Goal: Task Accomplishment & Management: Use online tool/utility

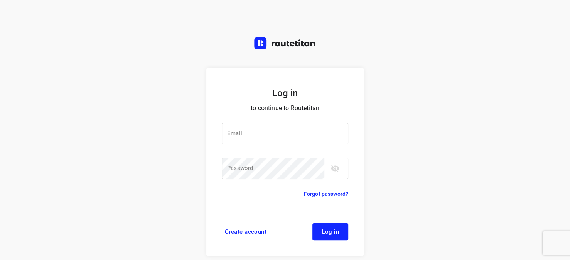
type input "horeca@kaddour.nl"
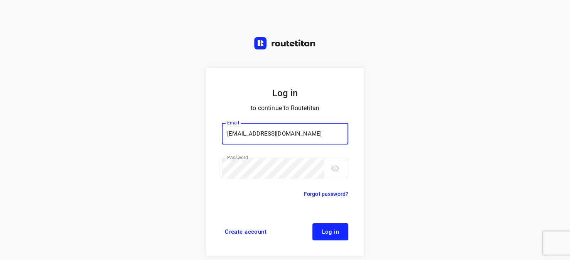
click at [326, 229] on span "Log in" at bounding box center [330, 231] width 17 height 6
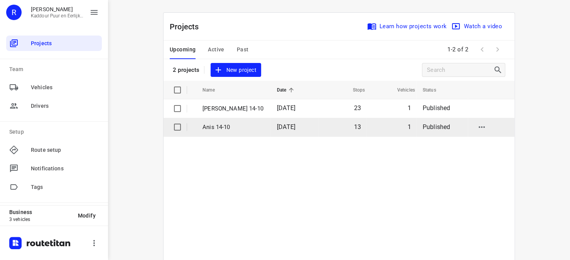
click at [215, 127] on p "Anis 14-10" at bounding box center [233, 127] width 63 height 9
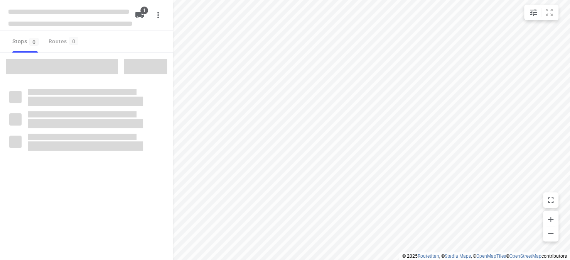
type input "distance"
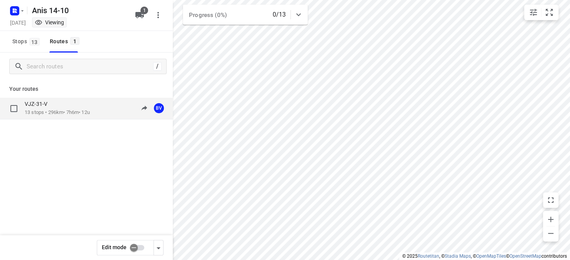
click at [80, 111] on p "13 stops • 296km • 7h6m • 12u" at bounding box center [57, 112] width 65 height 7
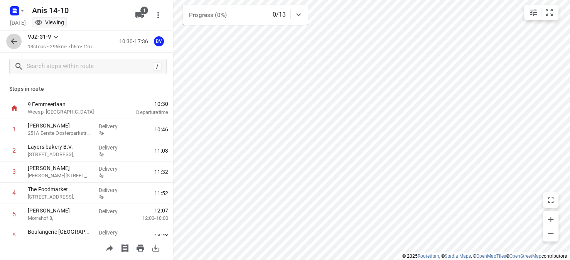
click at [13, 43] on icon "button" at bounding box center [14, 41] width 6 height 6
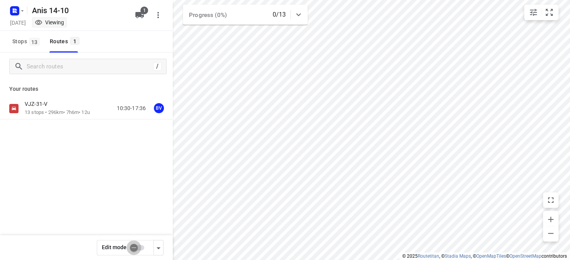
click at [138, 245] on input "checkbox" at bounding box center [134, 247] width 44 height 15
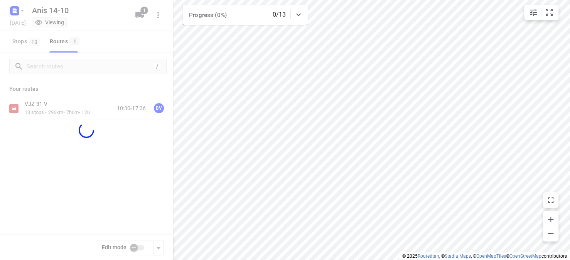
checkbox input "true"
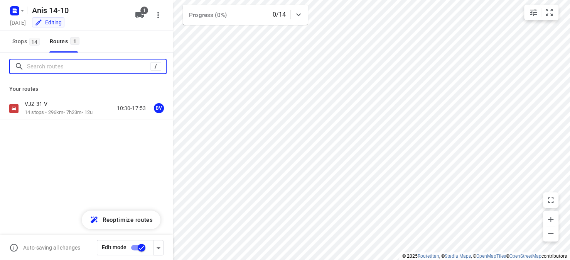
click at [33, 68] on input "Search routes" at bounding box center [88, 67] width 123 height 12
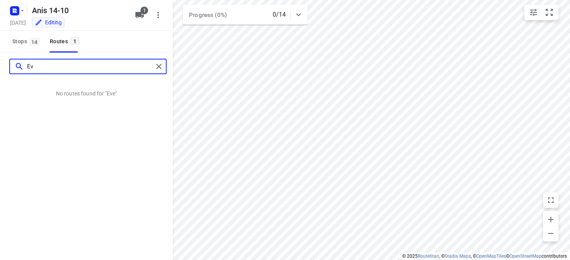
type input "E"
type input "C"
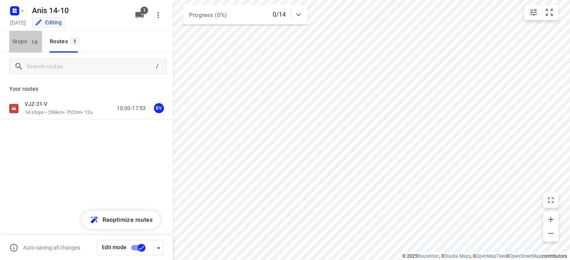
click at [24, 46] on span "Stops 14" at bounding box center [27, 42] width 30 height 10
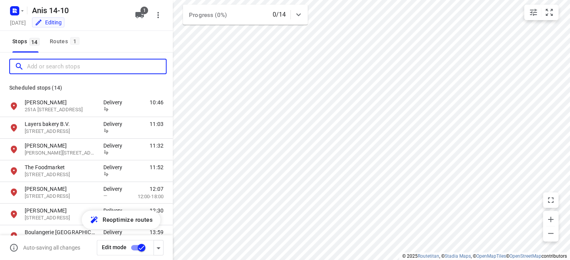
click at [53, 67] on input "Add or search stops" at bounding box center [96, 67] width 139 height 12
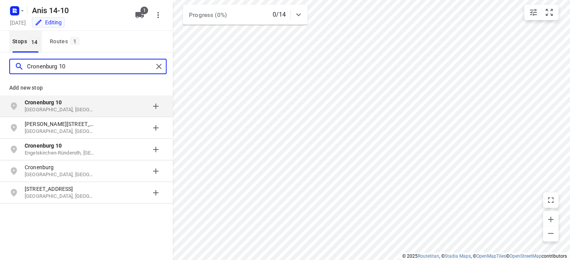
type input "Cronenburg 10"
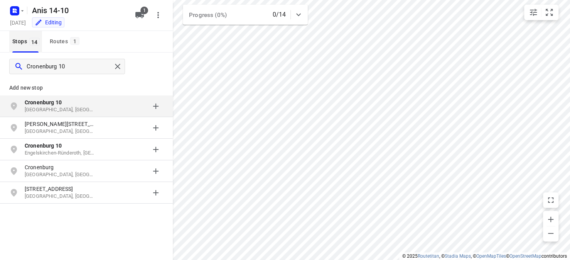
click at [28, 42] on span "Stops 14" at bounding box center [27, 42] width 30 height 10
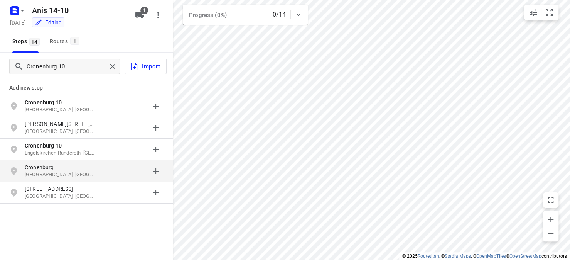
click at [51, 170] on p "Cronenburg" at bounding box center [60, 167] width 71 height 8
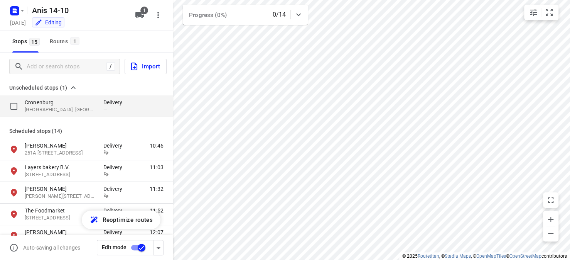
click at [47, 109] on p "[GEOGRAPHIC_DATA], [GEOGRAPHIC_DATA], [GEOGRAPHIC_DATA]" at bounding box center [60, 109] width 71 height 7
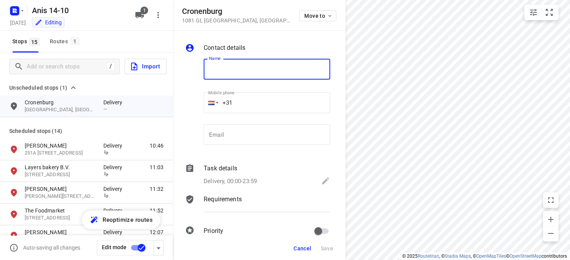
click at [225, 8] on h5 "Cronenburg" at bounding box center [236, 11] width 108 height 9
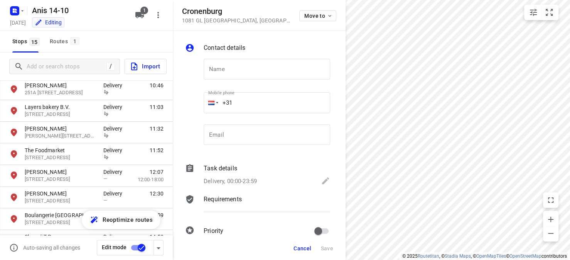
scroll to position [77, 0]
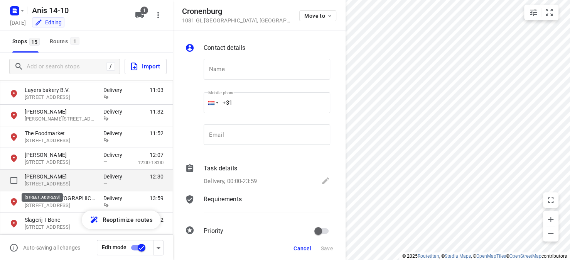
click at [71, 181] on p "[STREET_ADDRESS]" at bounding box center [60, 183] width 71 height 7
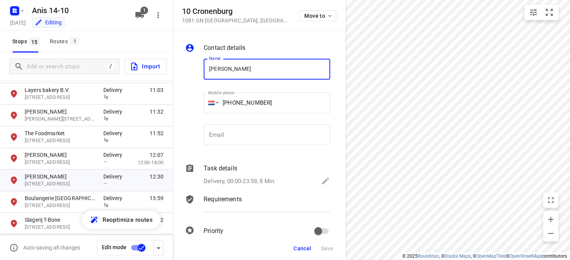
click at [125, 40] on div "Stops 15 Routes 1" at bounding box center [86, 42] width 173 height 22
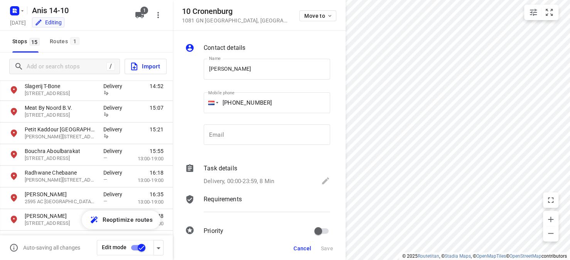
scroll to position [243, 0]
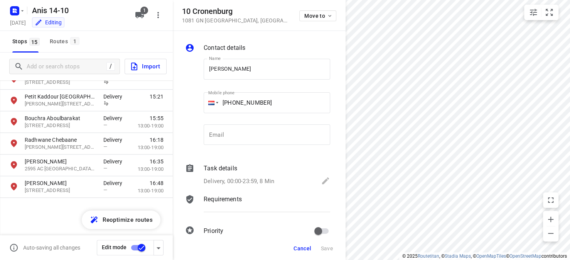
click at [59, 224] on div "Boulangerie [GEOGRAPHIC_DATA][STREET_ADDRESS][GEOGRAPHIC_DATA] Delivery 13:59 S…" at bounding box center [86, 157] width 173 height 155
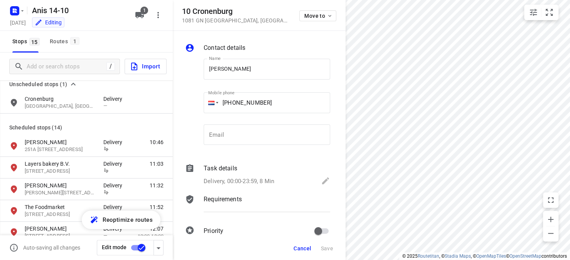
scroll to position [0, 0]
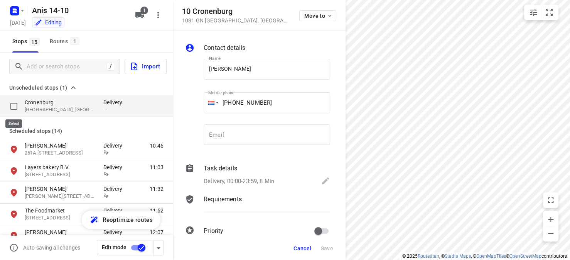
click at [14, 104] on input "grid" at bounding box center [13, 105] width 15 height 15
checkbox input "true"
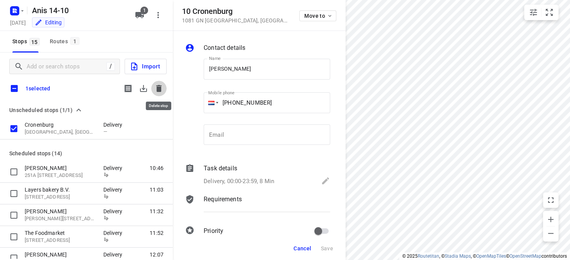
click at [158, 87] on icon "button" at bounding box center [158, 88] width 5 height 7
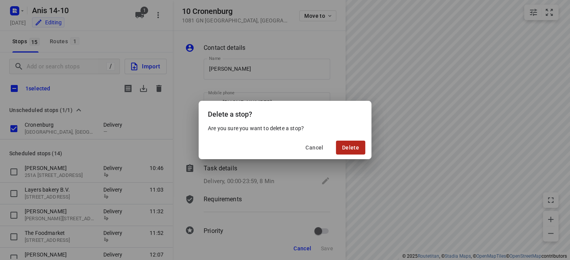
click at [347, 146] on span "Delete" at bounding box center [350, 147] width 17 height 6
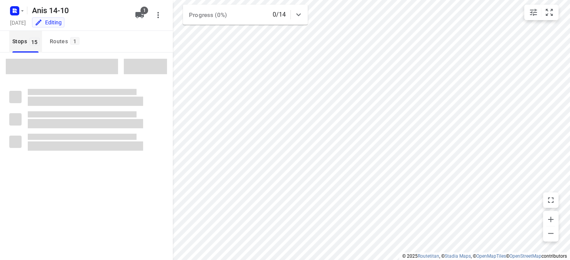
click at [21, 42] on span "Stops 15" at bounding box center [27, 42] width 30 height 10
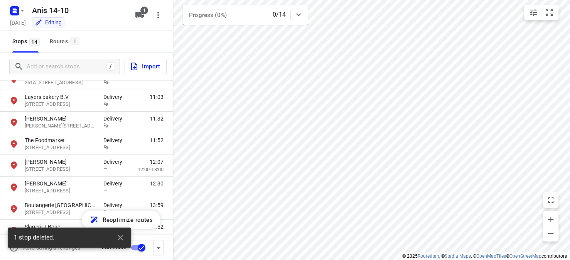
scroll to position [39, 0]
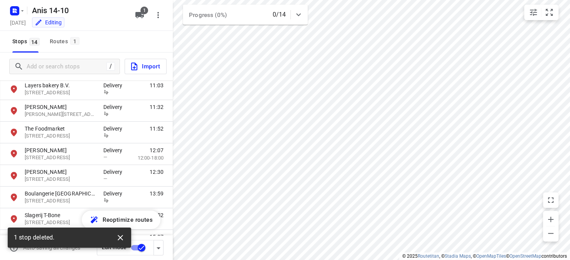
click at [120, 238] on icon "button" at bounding box center [120, 236] width 5 height 5
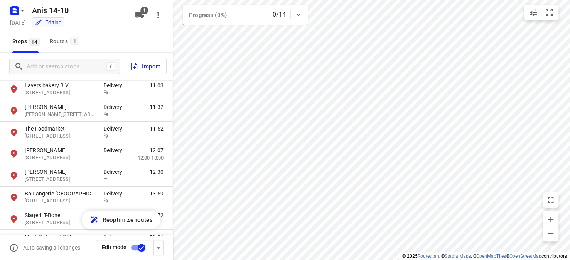
click at [136, 248] on input "checkbox" at bounding box center [142, 247] width 44 height 15
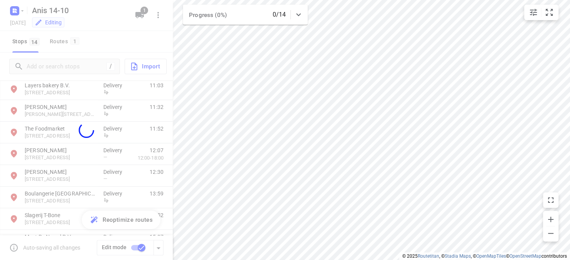
checkbox input "false"
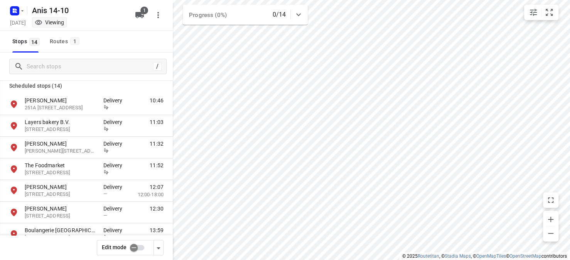
scroll to position [0, 0]
